Goal: Transaction & Acquisition: Purchase product/service

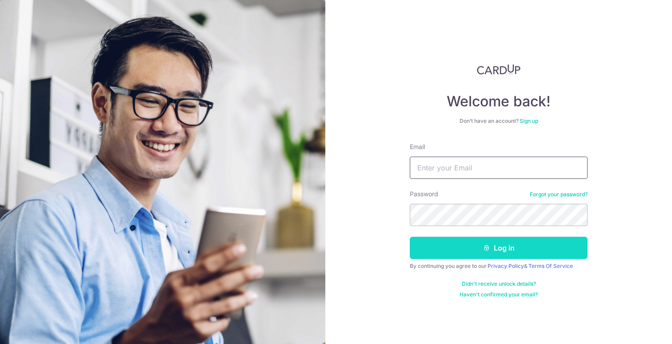
type input "jansen_yip@yahoo.com.sg"
click at [460, 244] on button "Log in" at bounding box center [499, 247] width 178 height 22
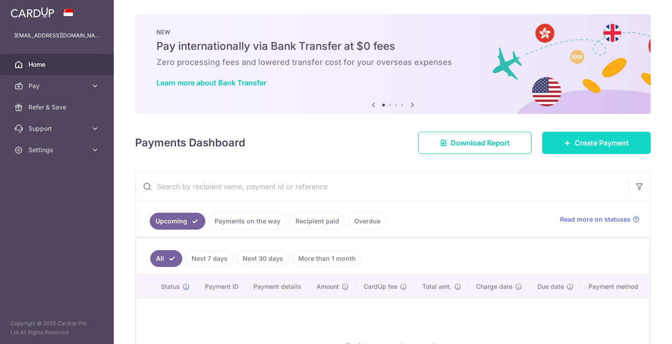
click at [557, 143] on link "Create Payment" at bounding box center [596, 143] width 108 height 22
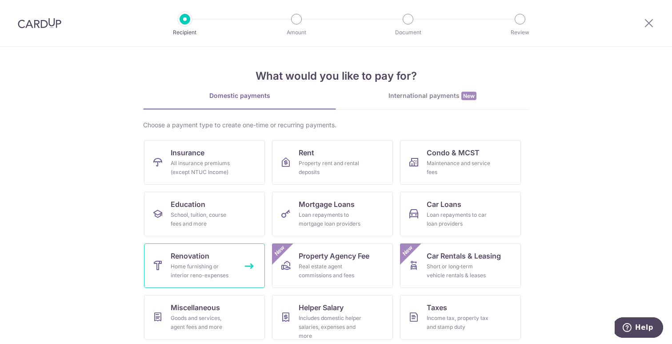
click at [213, 265] on div "Home furnishing or interior reno-expenses" at bounding box center [203, 271] width 64 height 18
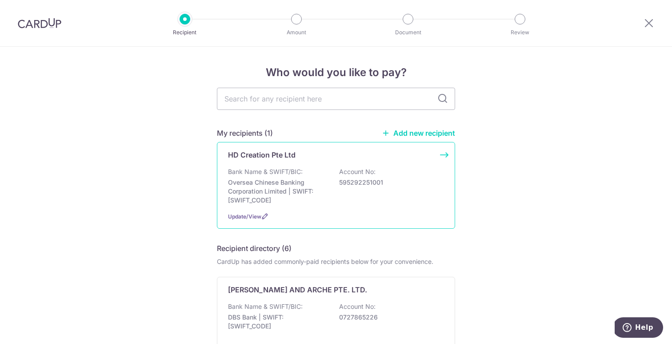
click at [320, 172] on div "Bank Name & SWIFT/BIC: Oversea Chinese Banking Corporation Limited | SWIFT: OCB…" at bounding box center [336, 185] width 216 height 37
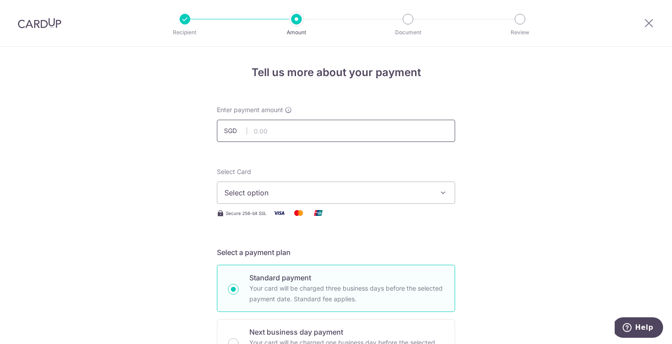
click at [299, 128] on input "text" at bounding box center [336, 131] width 238 height 22
type input "9,220.00"
click at [368, 199] on button "Select option" at bounding box center [336, 192] width 238 height 22
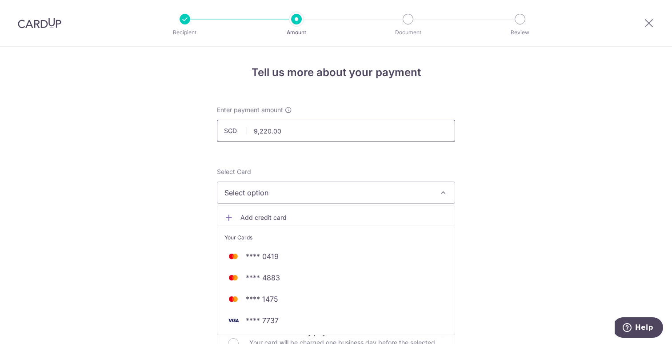
drag, startPoint x: 286, startPoint y: 131, endPoint x: 216, endPoint y: 135, distance: 70.8
click at [217, 135] on input "9,220.00" at bounding box center [336, 131] width 238 height 22
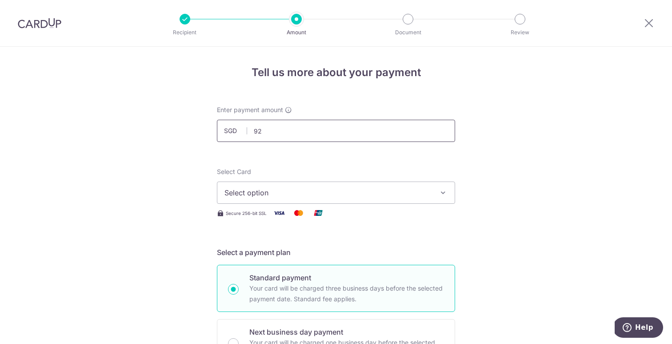
type input "9"
type input "10,000.00"
click at [371, 199] on button "Select option" at bounding box center [336, 192] width 238 height 22
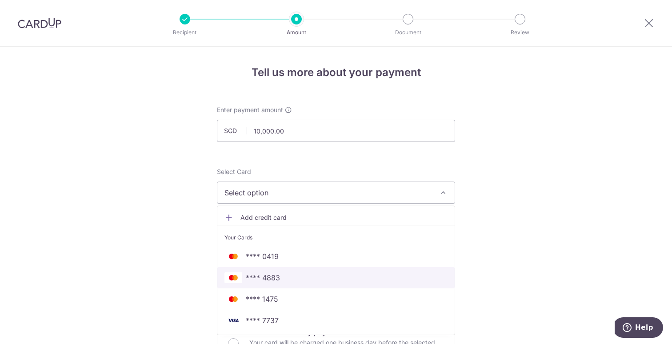
click at [284, 280] on span "**** 4883" at bounding box center [335, 277] width 223 height 11
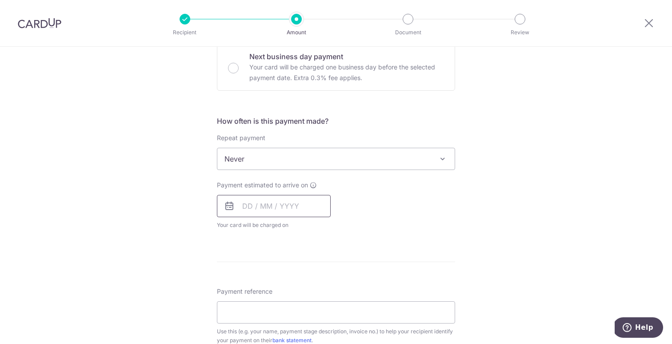
scroll to position [276, 0]
click at [259, 212] on input "text" at bounding box center [274, 205] width 114 height 22
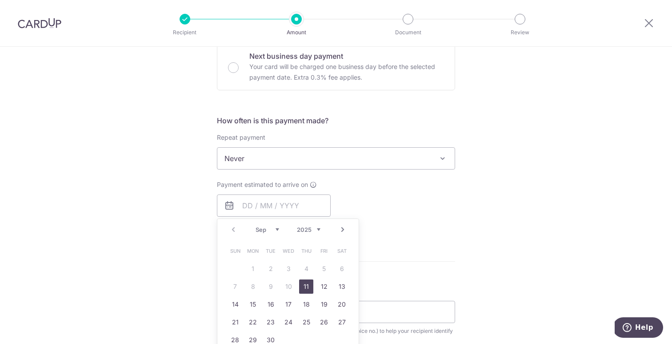
click at [308, 286] on link "11" at bounding box center [306, 286] width 14 height 14
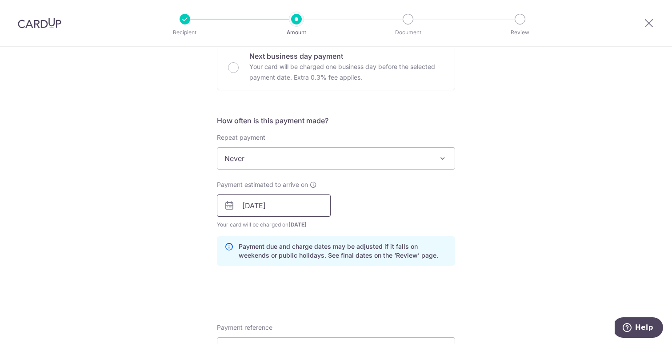
click at [294, 208] on input "11/09/2025" at bounding box center [274, 205] width 114 height 22
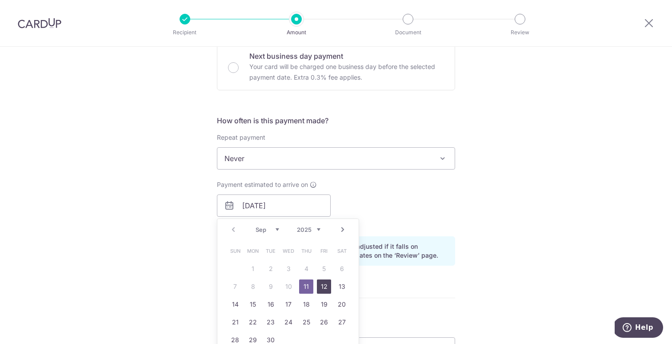
click at [325, 286] on link "12" at bounding box center [324, 286] width 14 height 14
type input "[DATE]"
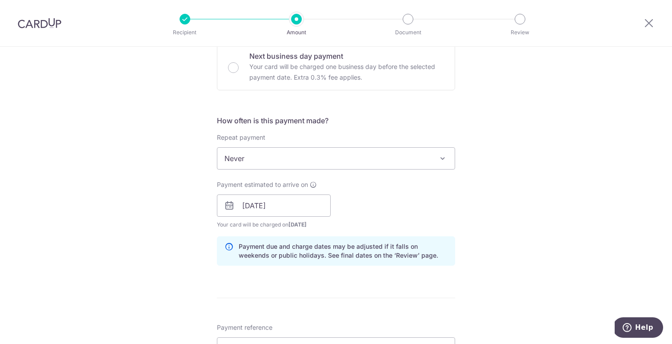
click at [398, 209] on div "Payment estimated to arrive on 12/09/2025 Prev Next Sep Oct Nov Dec 2025 2026 2…" at bounding box center [336, 204] width 249 height 49
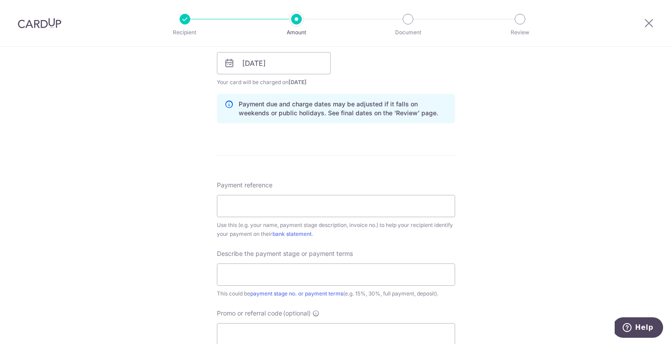
scroll to position [418, 0]
click at [398, 209] on input "Payment reference" at bounding box center [336, 205] width 238 height 22
click at [279, 276] on input "text" at bounding box center [336, 274] width 238 height 22
click at [300, 210] on input "Jansen - Carpentry Payment 1" at bounding box center [336, 205] width 238 height 22
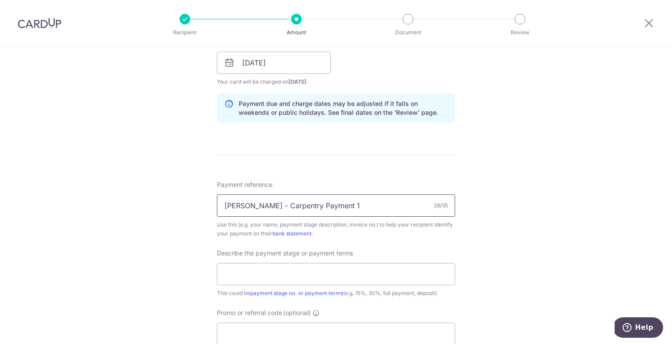
click at [300, 210] on input "Jansen - Carpentry Payment 1" at bounding box center [336, 205] width 238 height 22
type input "Jansen 13-620"
click at [279, 269] on input "text" at bounding box center [336, 274] width 238 height 22
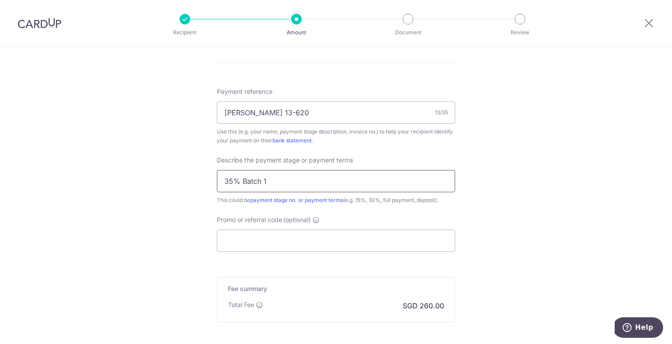
scroll to position [513, 0]
type input "35% Batch 1"
click at [288, 231] on input "Promo or referral code (optional)" at bounding box center [336, 239] width 238 height 22
paste input "OFF225"
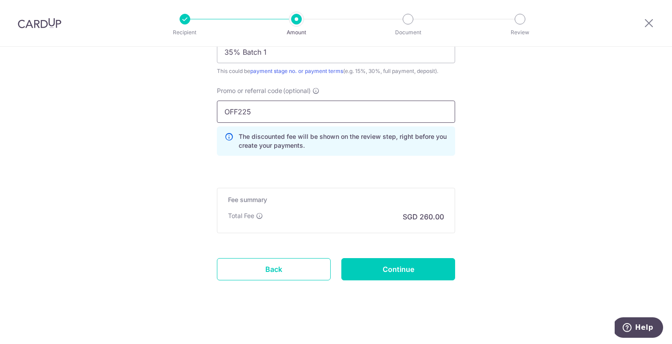
scroll to position [643, 0]
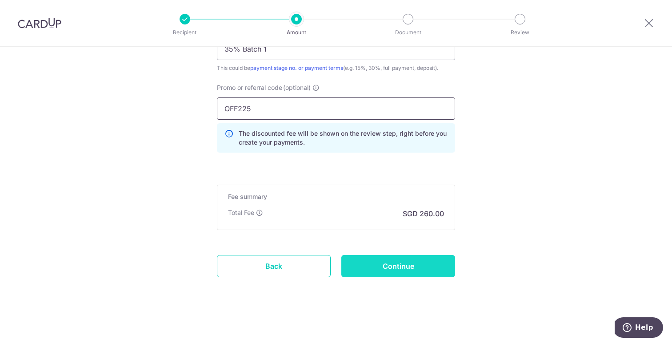
type input "OFF225"
click at [420, 263] on input "Continue" at bounding box center [398, 266] width 114 height 22
type input "Create Schedule"
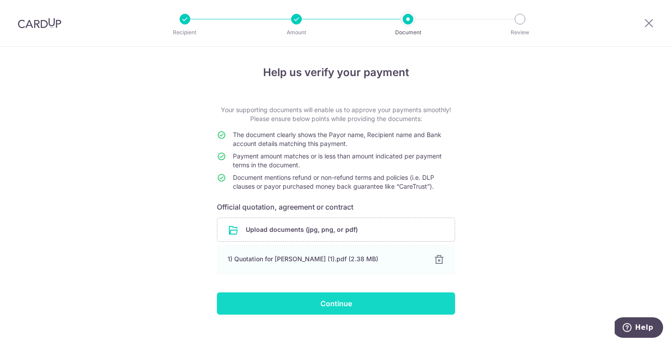
click at [332, 304] on input "Continue" at bounding box center [336, 303] width 238 height 22
